Goal: Transaction & Acquisition: Subscribe to service/newsletter

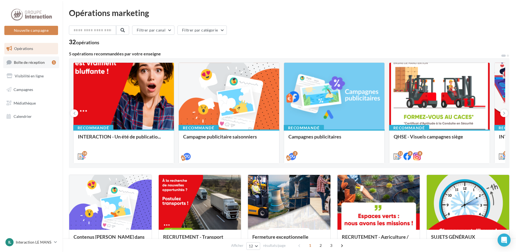
click at [32, 65] on link "Boîte de réception 1" at bounding box center [31, 62] width 56 height 12
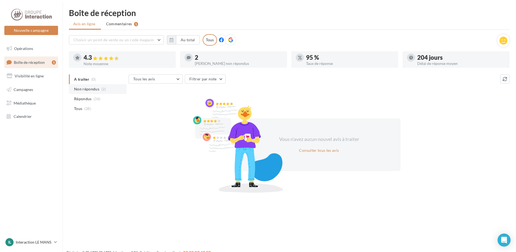
click at [101, 91] on li "Non répondus (2)" at bounding box center [98, 89] width 58 height 10
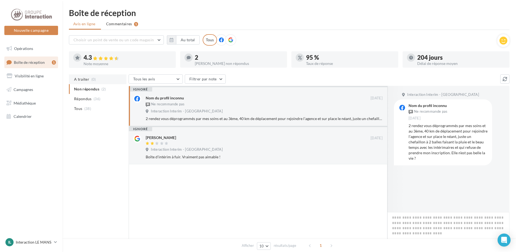
click at [91, 81] on span "(0)" at bounding box center [93, 79] width 5 height 4
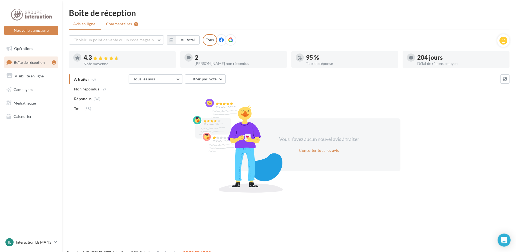
click at [121, 27] on li "Commentaires 1" at bounding box center [122, 24] width 41 height 10
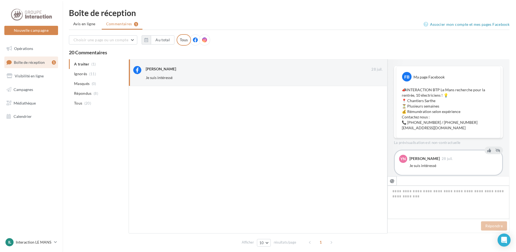
scroll to position [10, 0]
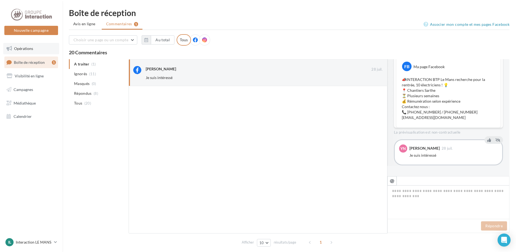
click at [36, 47] on link "Opérations" at bounding box center [31, 48] width 56 height 11
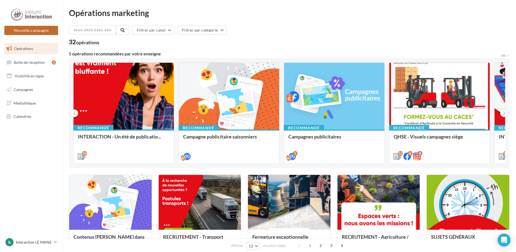
click at [40, 32] on button "Nouvelle campagne" at bounding box center [31, 30] width 54 height 9
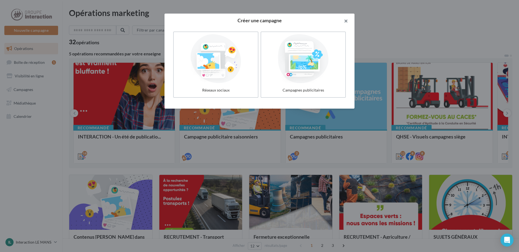
click at [346, 19] on button "button" at bounding box center [344, 22] width 22 height 16
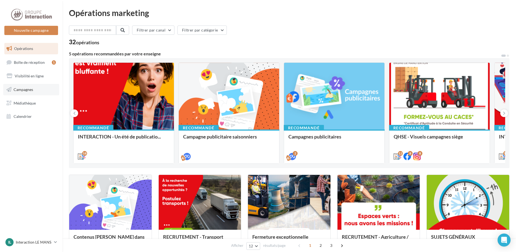
click at [39, 92] on link "Campagnes" at bounding box center [31, 89] width 56 height 11
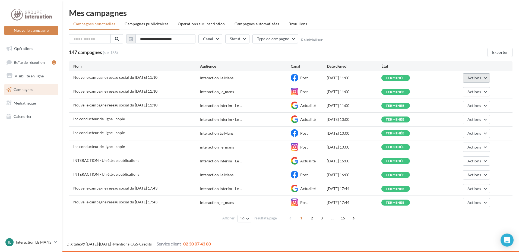
click at [478, 79] on span "Actions" at bounding box center [474, 77] width 14 height 5
click at [464, 120] on button "Dupliquer" at bounding box center [463, 119] width 54 height 14
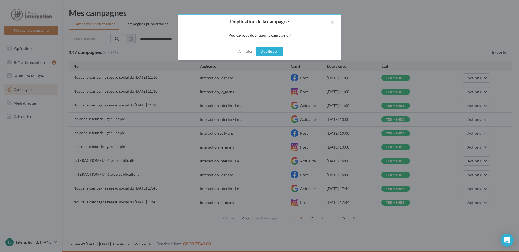
click at [280, 55] on button "Dupliquer" at bounding box center [269, 51] width 27 height 9
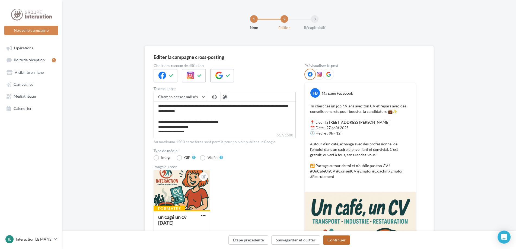
click at [335, 241] on button "Continuer" at bounding box center [336, 240] width 27 height 9
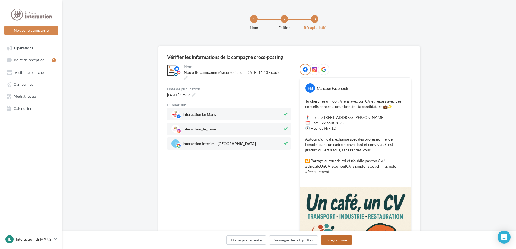
click at [340, 240] on button "Programmer" at bounding box center [336, 240] width 31 height 9
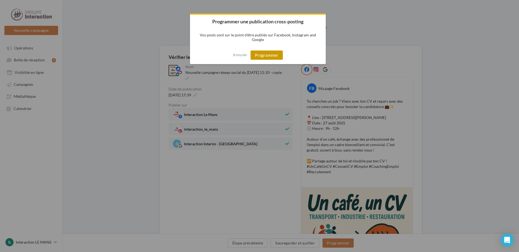
click at [265, 57] on button "Programmer" at bounding box center [266, 54] width 32 height 9
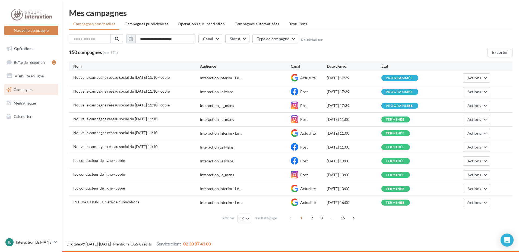
click at [403, 78] on div "programmée" at bounding box center [399, 78] width 27 height 4
click at [478, 78] on span "Actions" at bounding box center [474, 77] width 14 height 5
click at [238, 39] on button "Statut" at bounding box center [237, 38] width 24 height 9
click at [259, 90] on div "Programmée" at bounding box center [266, 90] width 72 height 8
click at [247, 88] on div "Programmée" at bounding box center [248, 88] width 22 height 5
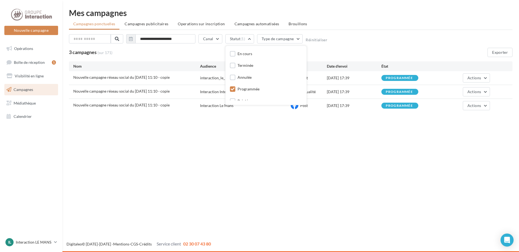
click at [338, 139] on div "Nouvelle campagne Nouvelle campagne Opérations Boîte de réception 1 Visibilité …" at bounding box center [259, 126] width 519 height 252
click at [161, 23] on span "Campagnes publicitaires" at bounding box center [147, 23] width 44 height 5
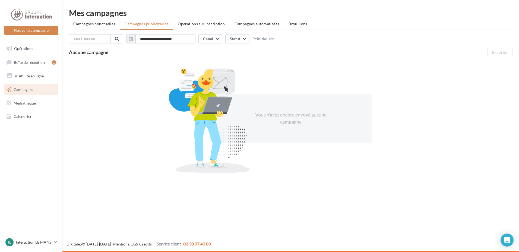
click at [199, 106] on div at bounding box center [209, 120] width 95 height 105
drag, startPoint x: 254, startPoint y: 97, endPoint x: 225, endPoint y: 51, distance: 54.6
click at [253, 96] on div at bounding box center [209, 120] width 95 height 105
click at [219, 41] on button "Canal" at bounding box center [210, 38] width 24 height 9
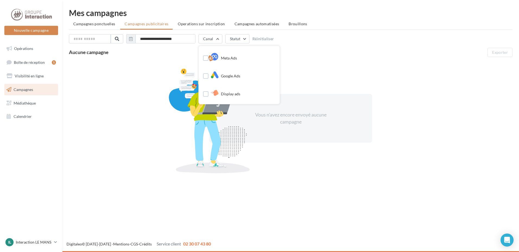
click at [169, 63] on div "Vous n'avez encore envoyé aucune campagne" at bounding box center [290, 118] width 443 height 118
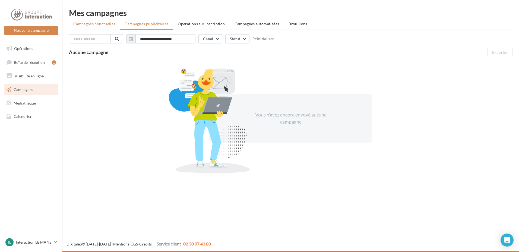
click at [102, 27] on li "Campagnes ponctuelles" at bounding box center [94, 24] width 50 height 10
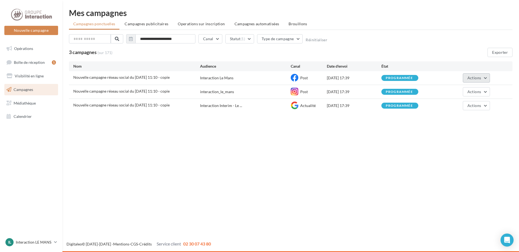
click at [468, 80] on span "Actions" at bounding box center [474, 77] width 14 height 5
click at [478, 89] on button "Voir les résultats" at bounding box center [463, 91] width 54 height 14
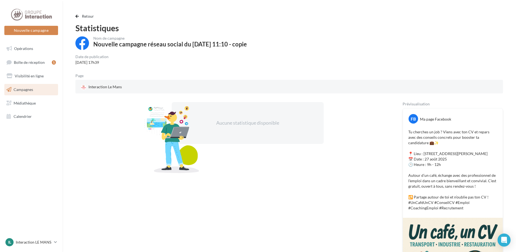
drag, startPoint x: 44, startPoint y: 1, endPoint x: 170, endPoint y: 29, distance: 129.0
click at [170, 29] on div "Statistiques" at bounding box center [289, 28] width 428 height 8
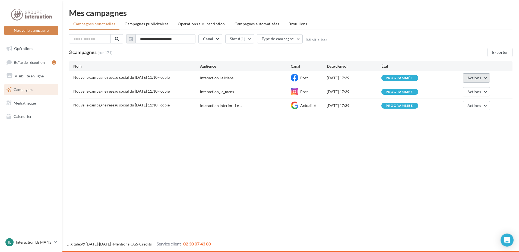
click at [483, 77] on button "Actions" at bounding box center [476, 77] width 27 height 9
click at [384, 79] on div "programmée" at bounding box center [399, 78] width 37 height 6
click at [299, 79] on div "Post" at bounding box center [309, 78] width 36 height 8
click at [144, 75] on span "Nouvelle campagne réseau social du 17-07-2025 11:10 - copie" at bounding box center [121, 77] width 96 height 5
drag, startPoint x: 144, startPoint y: 75, endPoint x: 75, endPoint y: 80, distance: 68.8
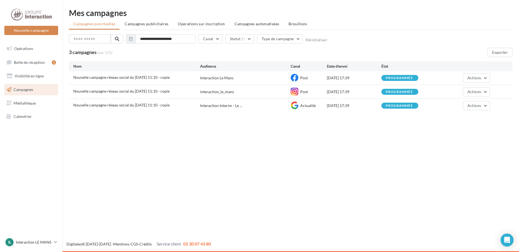
click at [75, 80] on div "Nouvelle campagne réseau social du 17-07-2025 11:10 - copie" at bounding box center [121, 77] width 96 height 5
click at [186, 81] on div "Nouvelle campagne réseau social du 17-07-2025 11:10 - copie" at bounding box center [136, 78] width 127 height 7
click at [247, 77] on div "Interaction Le Mans" at bounding box center [245, 77] width 91 height 5
click at [311, 80] on div "Post" at bounding box center [309, 78] width 36 height 8
drag, startPoint x: 332, startPoint y: 78, endPoint x: 326, endPoint y: 78, distance: 5.7
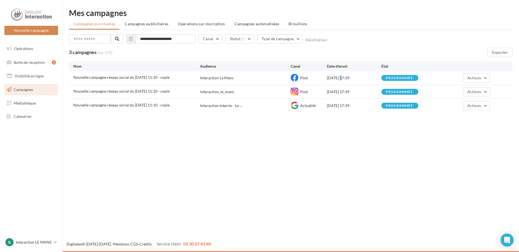
click at [326, 78] on div "Nouvelle campagne réseau social du 17-07-2025 11:10 - copie Interaction Le Mans…" at bounding box center [290, 78] width 443 height 14
drag, startPoint x: 326, startPoint y: 78, endPoint x: 298, endPoint y: 77, distance: 28.0
click at [298, 77] on div "Post" at bounding box center [309, 78] width 36 height 8
click at [342, 75] on div "Nouvelle campagne réseau social du 17-07-2025 11:10 - copie Interaction Le Mans…" at bounding box center [290, 78] width 443 height 14
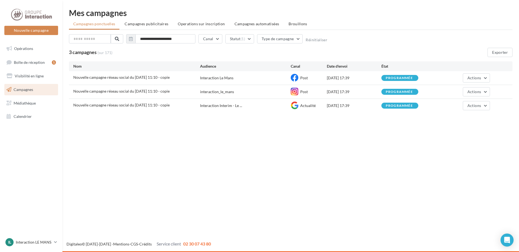
click at [392, 78] on div "programmée" at bounding box center [399, 78] width 27 height 4
click at [172, 41] on input "**********" at bounding box center [165, 38] width 60 height 9
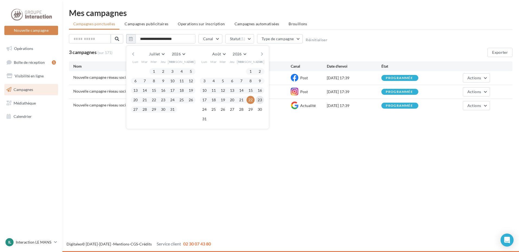
click at [257, 100] on button "23" at bounding box center [260, 100] width 8 height 8
click at [230, 39] on button "Statut (1)" at bounding box center [239, 38] width 29 height 9
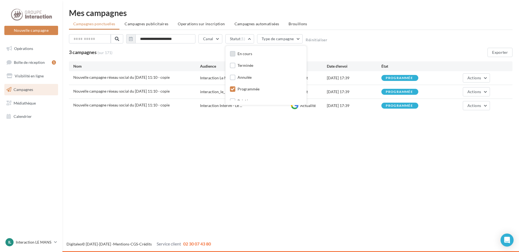
click at [243, 55] on div "En cours" at bounding box center [244, 53] width 15 height 5
click at [143, 54] on div "3 campagnes (sur 171) Exporter" at bounding box center [290, 52] width 443 height 9
click at [131, 39] on icon "button" at bounding box center [131, 39] width 4 height 4
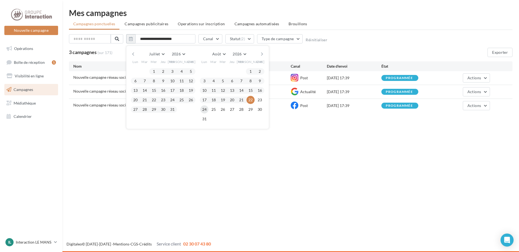
click at [206, 109] on button "24" at bounding box center [204, 109] width 8 height 8
click at [227, 109] on div at bounding box center [231, 109] width 9 height 7
click at [246, 109] on div "29" at bounding box center [250, 109] width 9 height 8
click at [258, 111] on button "30" at bounding box center [260, 109] width 8 height 8
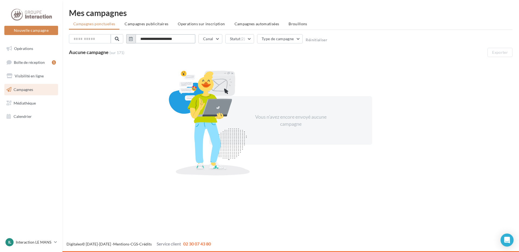
click at [158, 40] on input "**********" at bounding box center [165, 38] width 60 height 9
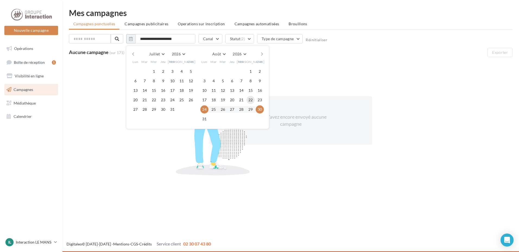
click at [247, 100] on button "22" at bounding box center [250, 100] width 8 height 8
click at [256, 100] on button "23" at bounding box center [260, 100] width 8 height 8
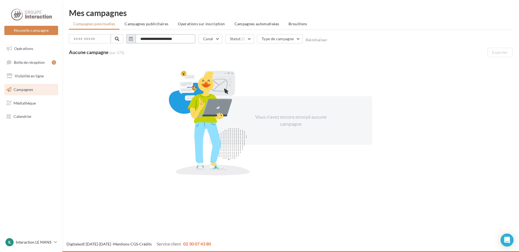
click at [172, 40] on input "**********" at bounding box center [165, 38] width 60 height 9
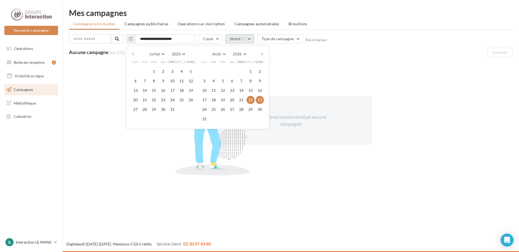
click at [235, 36] on button "Statut (2)" at bounding box center [239, 38] width 29 height 9
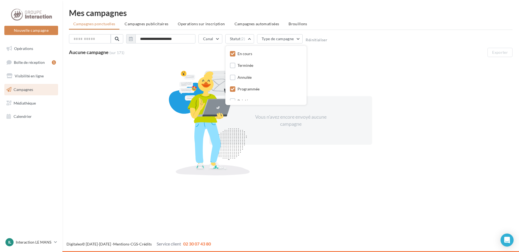
drag, startPoint x: 185, startPoint y: 62, endPoint x: 183, endPoint y: 59, distance: 3.1
click at [185, 61] on div "Vous n'avez encore envoyé aucune campagne" at bounding box center [290, 120] width 443 height 118
click at [234, 35] on button "Statut (2)" at bounding box center [239, 38] width 29 height 9
click at [242, 66] on div "Terminée" at bounding box center [245, 65] width 16 height 5
click at [195, 56] on div "Aucune campagne (sur 171) Exporter" at bounding box center [290, 52] width 443 height 9
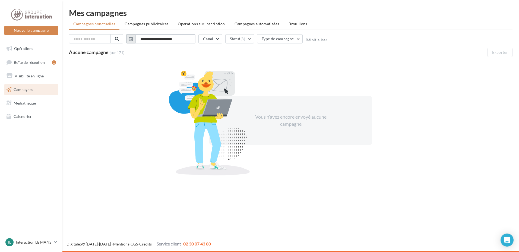
click at [180, 40] on input "**********" at bounding box center [165, 38] width 60 height 9
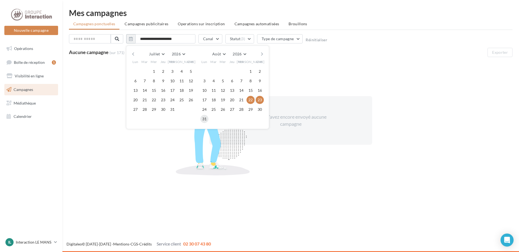
click at [204, 118] on button "31" at bounding box center [204, 119] width 8 height 8
click at [205, 111] on button "24" at bounding box center [204, 109] width 8 height 8
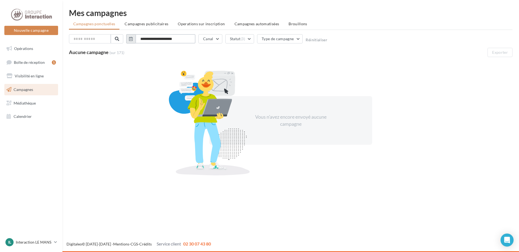
click at [174, 42] on input "**********" at bounding box center [165, 38] width 60 height 9
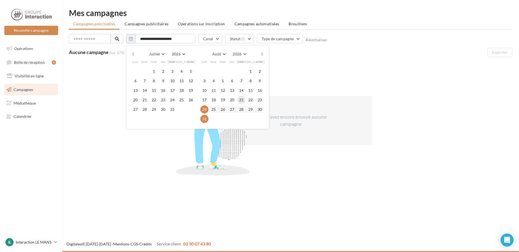
drag, startPoint x: 240, startPoint y: 100, endPoint x: 243, endPoint y: 101, distance: 3.0
click at [240, 101] on button "21" at bounding box center [241, 100] width 8 height 8
click at [205, 119] on button "31" at bounding box center [204, 119] width 8 height 8
type input "**********"
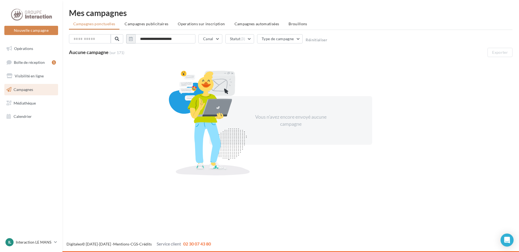
click at [162, 63] on div "Vous n'avez encore envoyé aucune campagne" at bounding box center [290, 120] width 443 height 118
click at [122, 55] on span "(sur 171)" at bounding box center [116, 52] width 15 height 5
click at [47, 91] on link "Campagnes" at bounding box center [31, 89] width 56 height 11
click at [234, 40] on button "Statut (3)" at bounding box center [239, 38] width 29 height 9
drag, startPoint x: 242, startPoint y: 53, endPoint x: 242, endPoint y: 57, distance: 4.1
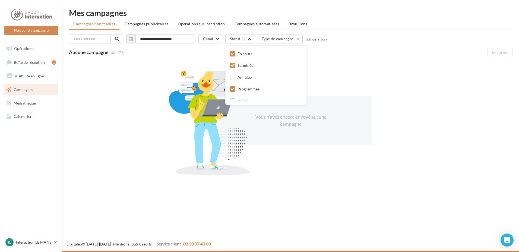
click at [242, 54] on div "En cours" at bounding box center [244, 53] width 15 height 5
click at [240, 67] on div "Terminée" at bounding box center [245, 65] width 16 height 5
click at [245, 87] on div "Programmée" at bounding box center [248, 88] width 22 height 5
click at [126, 54] on div "Aucune campagne (sur 171) Exporter" at bounding box center [290, 52] width 443 height 9
click at [160, 40] on input "**********" at bounding box center [165, 38] width 60 height 9
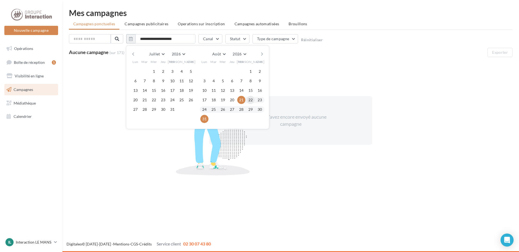
click at [250, 101] on button "22" at bounding box center [250, 100] width 8 height 8
click at [305, 108] on div "Vous n'avez encore envoyé aucune campagne" at bounding box center [290, 120] width 163 height 49
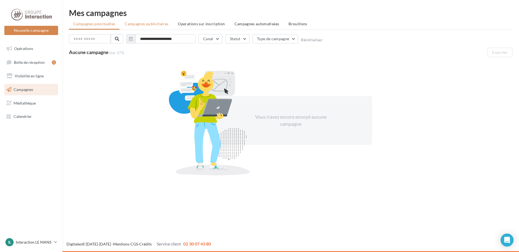
click at [151, 26] on span "Campagnes publicitaires" at bounding box center [147, 23] width 44 height 5
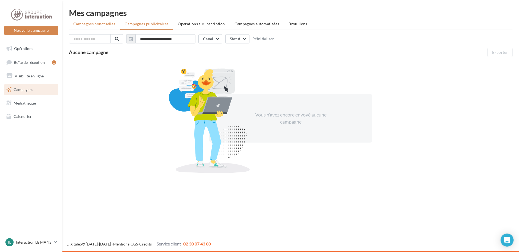
drag, startPoint x: 95, startPoint y: 27, endPoint x: 166, endPoint y: 28, distance: 71.1
click at [94, 27] on li "Campagnes ponctuelles" at bounding box center [94, 24] width 50 height 10
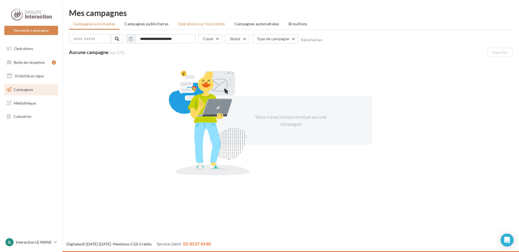
click at [211, 24] on span "Operations sur inscription" at bounding box center [201, 23] width 47 height 5
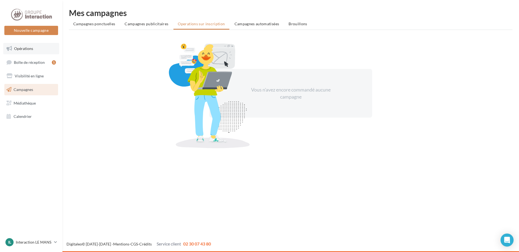
click at [36, 53] on link "Opérations" at bounding box center [31, 48] width 56 height 11
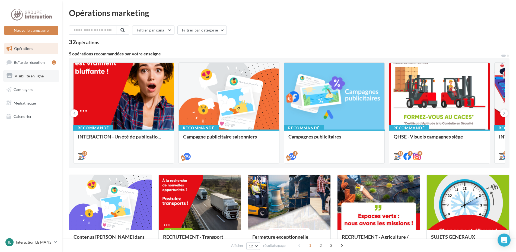
click at [30, 77] on span "Visibilité en ligne" at bounding box center [29, 76] width 29 height 5
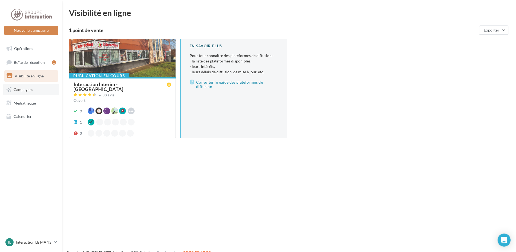
click at [30, 93] on link "Campagnes" at bounding box center [31, 89] width 56 height 11
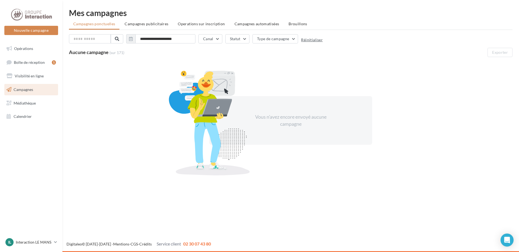
click at [307, 39] on button "Réinitialiser" at bounding box center [312, 40] width 22 height 4
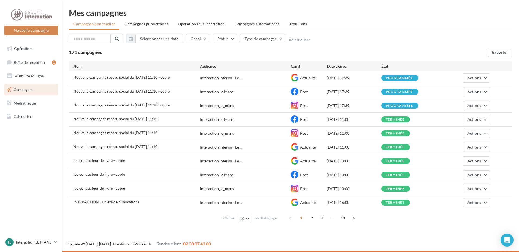
click at [392, 78] on div "programmée" at bounding box center [399, 78] width 27 height 4
click at [472, 74] on button "Actions" at bounding box center [476, 77] width 27 height 9
click at [463, 129] on button "Annuler" at bounding box center [463, 133] width 54 height 14
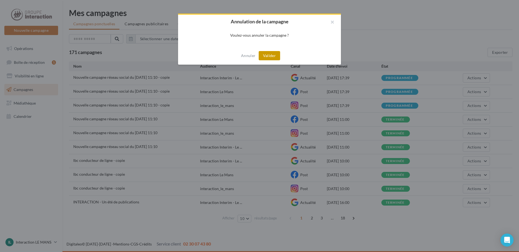
click at [277, 57] on button "Valider" at bounding box center [269, 55] width 21 height 9
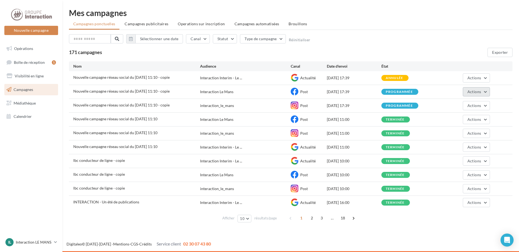
click at [478, 90] on span "Actions" at bounding box center [474, 91] width 14 height 5
click at [464, 147] on button "Annuler" at bounding box center [463, 147] width 54 height 14
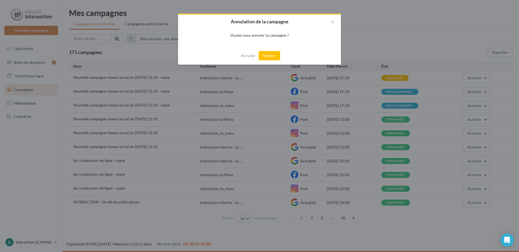
drag, startPoint x: 276, startPoint y: 56, endPoint x: 317, endPoint y: 63, distance: 41.6
click at [276, 56] on button "Valider" at bounding box center [269, 55] width 21 height 9
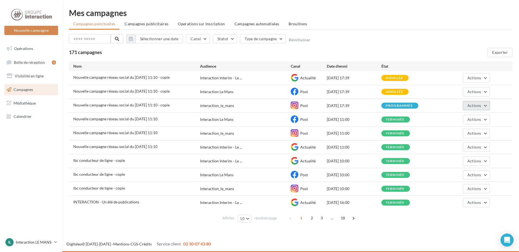
click at [477, 107] on span "Actions" at bounding box center [474, 105] width 14 height 5
click at [453, 161] on button "Annuler" at bounding box center [463, 161] width 54 height 14
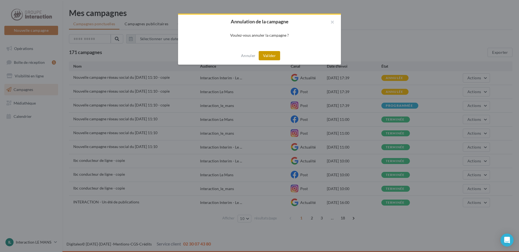
click at [271, 60] on button "Valider" at bounding box center [269, 55] width 21 height 9
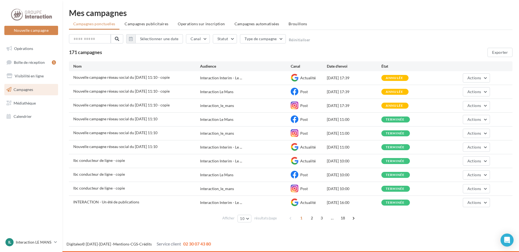
click at [480, 125] on div "Nouvelle campagne réseau social du 17-07-2025 11:10 Interaction Le Mans Post 08…" at bounding box center [290, 120] width 443 height 14
click at [478, 119] on span "Actions" at bounding box center [474, 119] width 14 height 5
click at [464, 136] on button "Voir les résultats" at bounding box center [463, 132] width 54 height 14
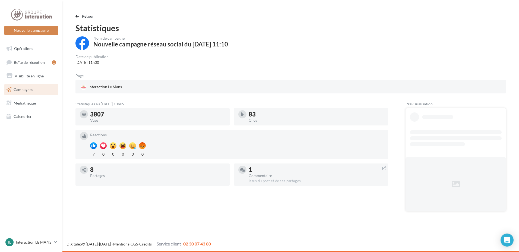
drag, startPoint x: 283, startPoint y: 177, endPoint x: 122, endPoint y: 82, distance: 187.2
click at [272, 173] on div "1 Commentaire" at bounding box center [316, 172] width 135 height 11
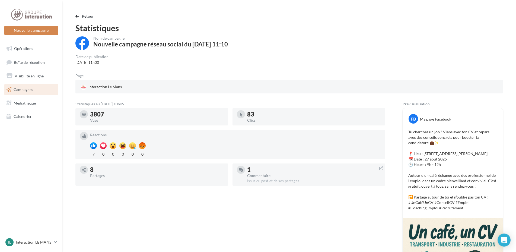
click at [50, 91] on link "Campagnes" at bounding box center [31, 89] width 56 height 11
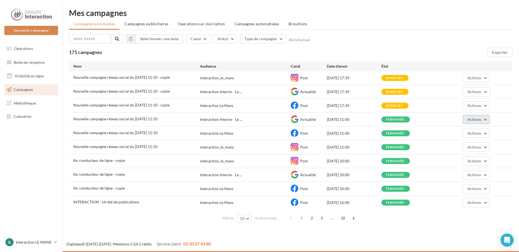
click at [472, 117] on button "Actions" at bounding box center [476, 119] width 27 height 9
click at [459, 157] on button "Dupliquer" at bounding box center [463, 160] width 54 height 14
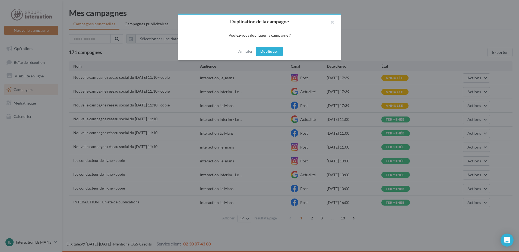
click at [265, 51] on button "Dupliquer" at bounding box center [269, 51] width 27 height 9
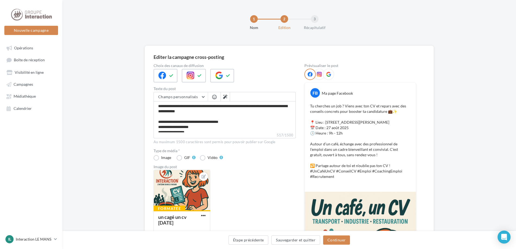
scroll to position [27, 0]
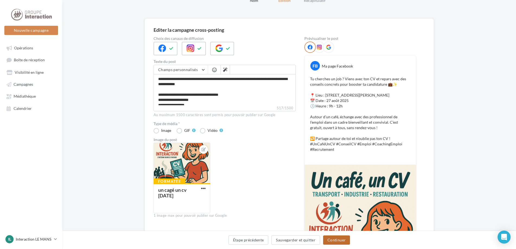
drag, startPoint x: 342, startPoint y: 242, endPoint x: 344, endPoint y: 237, distance: 5.5
click at [342, 241] on button "Continuer" at bounding box center [336, 240] width 27 height 9
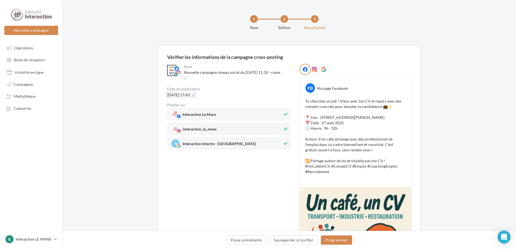
click at [196, 96] on icon at bounding box center [194, 95] width 4 height 4
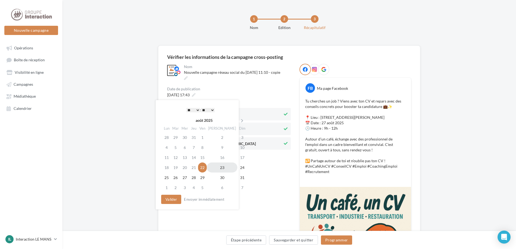
click at [220, 169] on td "23" at bounding box center [222, 168] width 31 height 10
click at [198, 111] on select "* * * * * * * * * * ** ** ** ** ** ** ** ** ** ** ** ** ** **" at bounding box center [193, 110] width 14 height 4
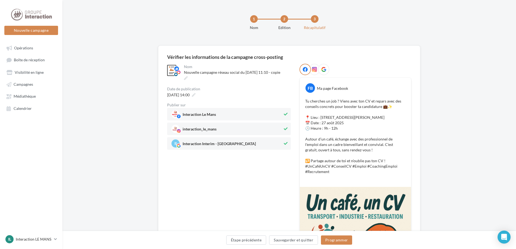
click at [245, 180] on div "**********" at bounding box center [229, 212] width 124 height 297
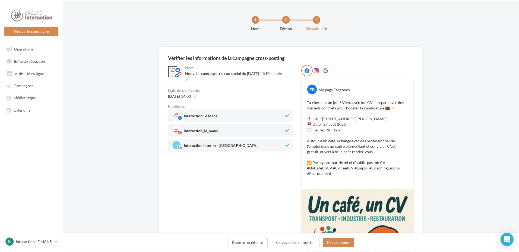
scroll to position [81, 0]
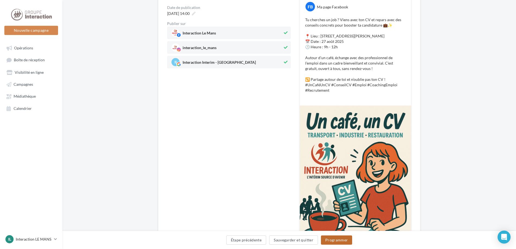
click at [341, 242] on button "Programmer" at bounding box center [336, 240] width 31 height 9
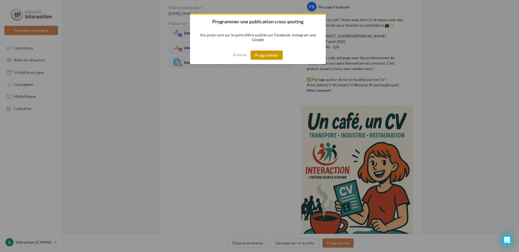
click at [262, 53] on button "Programmer" at bounding box center [266, 54] width 32 height 9
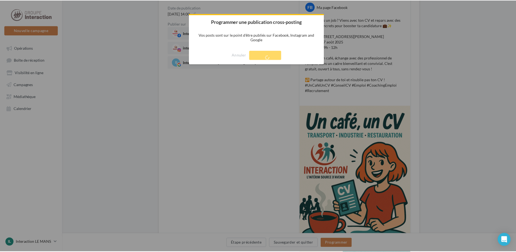
scroll to position [9, 0]
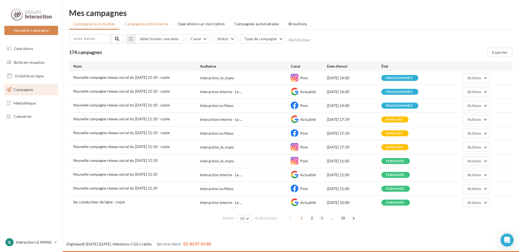
click at [140, 24] on span "Campagnes publicitaires" at bounding box center [147, 23] width 44 height 5
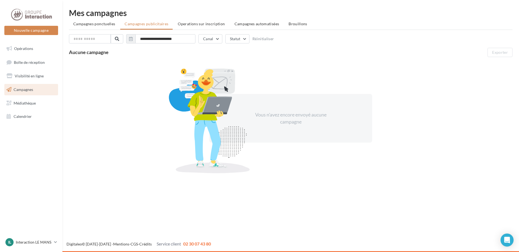
click at [36, 93] on link "Campagnes" at bounding box center [31, 89] width 56 height 11
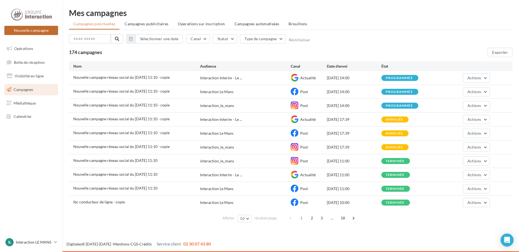
click at [38, 30] on button "Nouvelle campagne" at bounding box center [31, 30] width 54 height 9
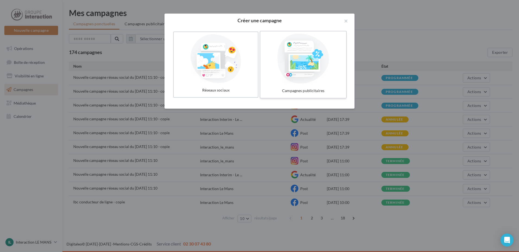
click at [313, 82] on div at bounding box center [302, 59] width 81 height 50
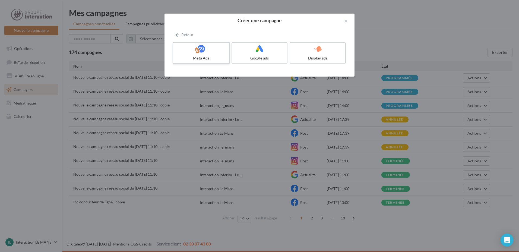
click at [209, 49] on div at bounding box center [201, 49] width 52 height 8
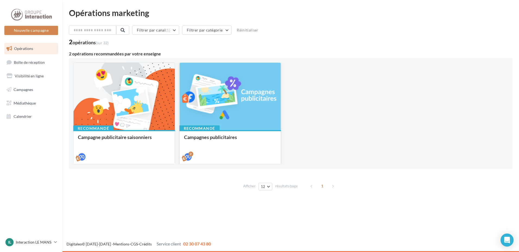
click at [217, 116] on div at bounding box center [230, 97] width 101 height 68
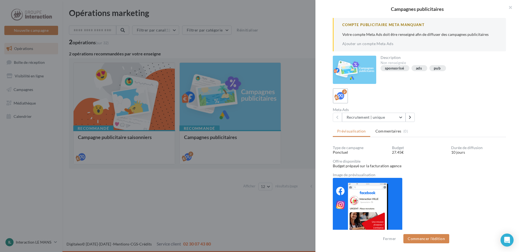
scroll to position [38, 0]
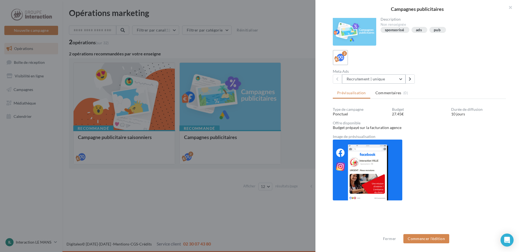
click at [403, 80] on button "Recrutement | unique" at bounding box center [373, 78] width 63 height 9
click at [408, 81] on button at bounding box center [409, 78] width 9 height 9
click at [398, 78] on button "Recrutement | multiple" at bounding box center [373, 78] width 63 height 9
click at [404, 107] on button "Recrutement | multiple" at bounding box center [382, 107] width 81 height 14
click at [424, 236] on button "Commencer l'édition" at bounding box center [426, 238] width 46 height 9
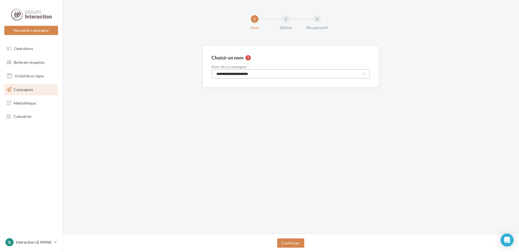
click at [237, 76] on input "**********" at bounding box center [290, 73] width 158 height 9
click at [266, 76] on input "**********" at bounding box center [290, 73] width 158 height 9
click at [299, 240] on button "Continuer" at bounding box center [290, 242] width 27 height 9
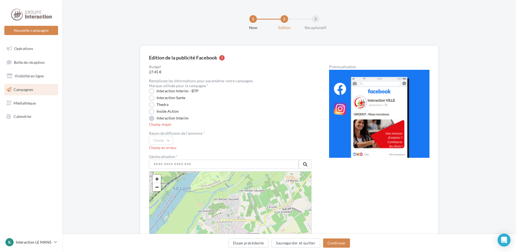
click at [175, 119] on label "Interaction Interim" at bounding box center [169, 118] width 40 height 5
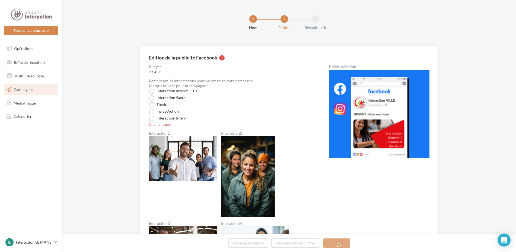
scroll to position [54, 0]
